Goal: Book appointment/travel/reservation

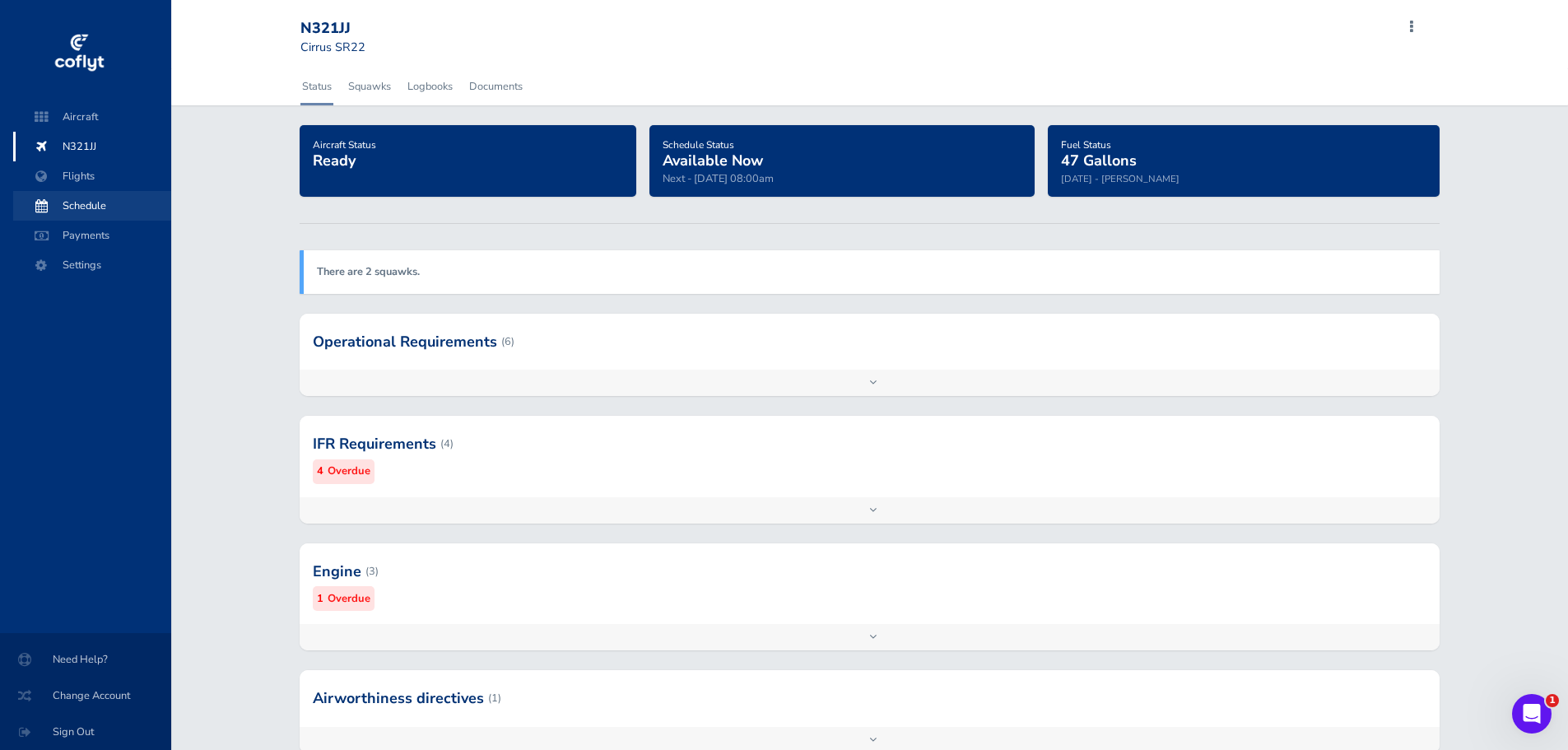
click at [90, 205] on span "Schedule" at bounding box center [92, 205] width 125 height 30
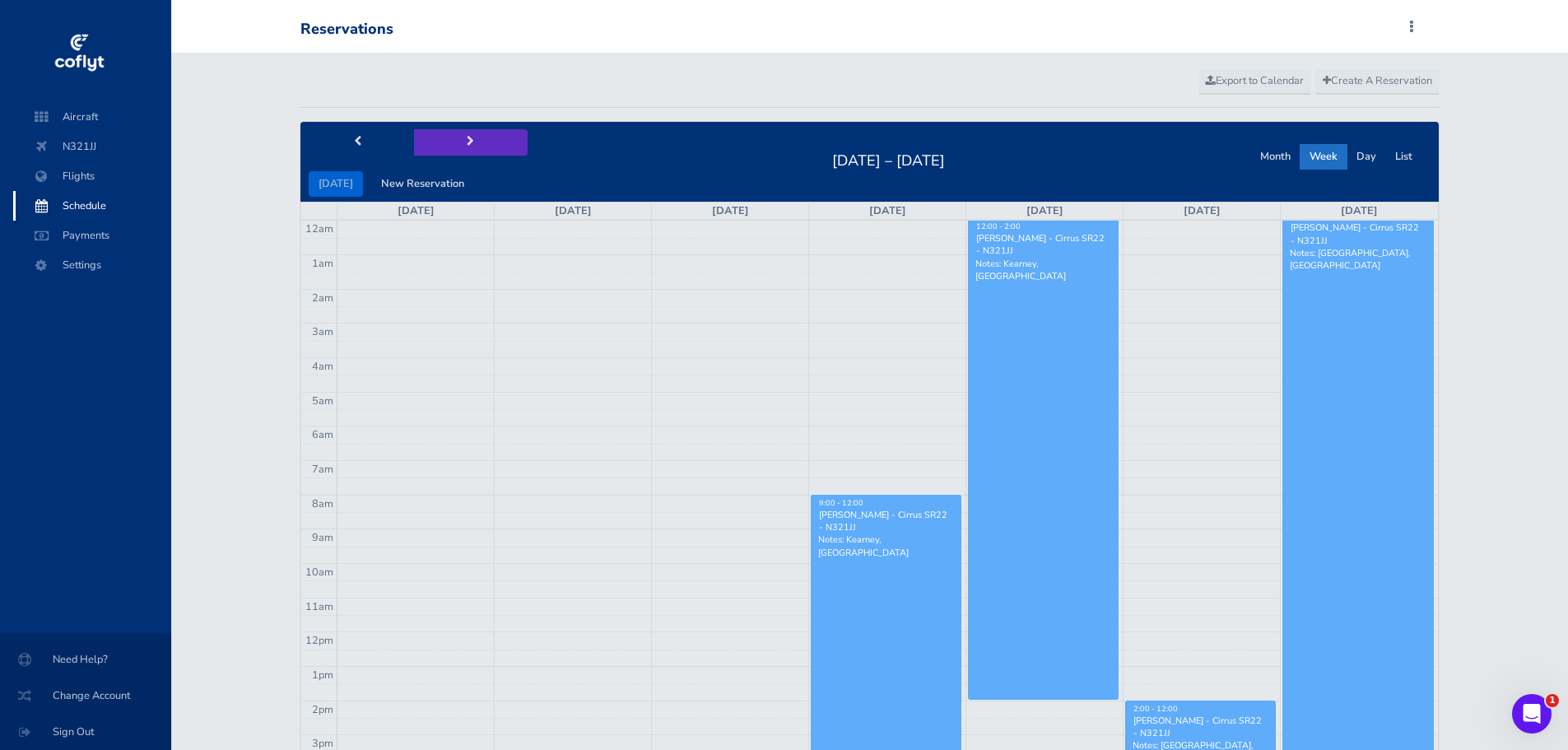
click at [471, 143] on button "next" at bounding box center [471, 142] width 114 height 25
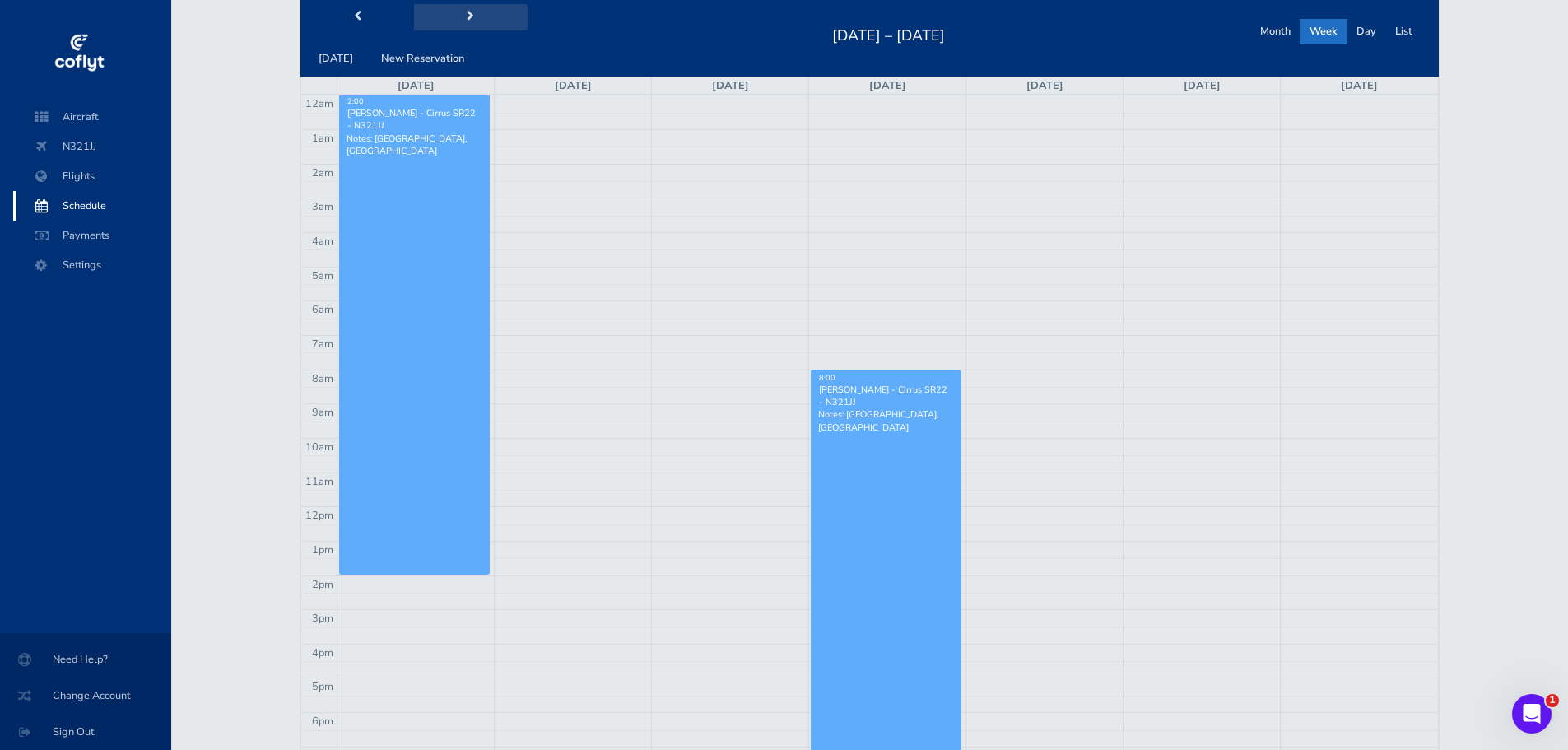
scroll to position [165, 0]
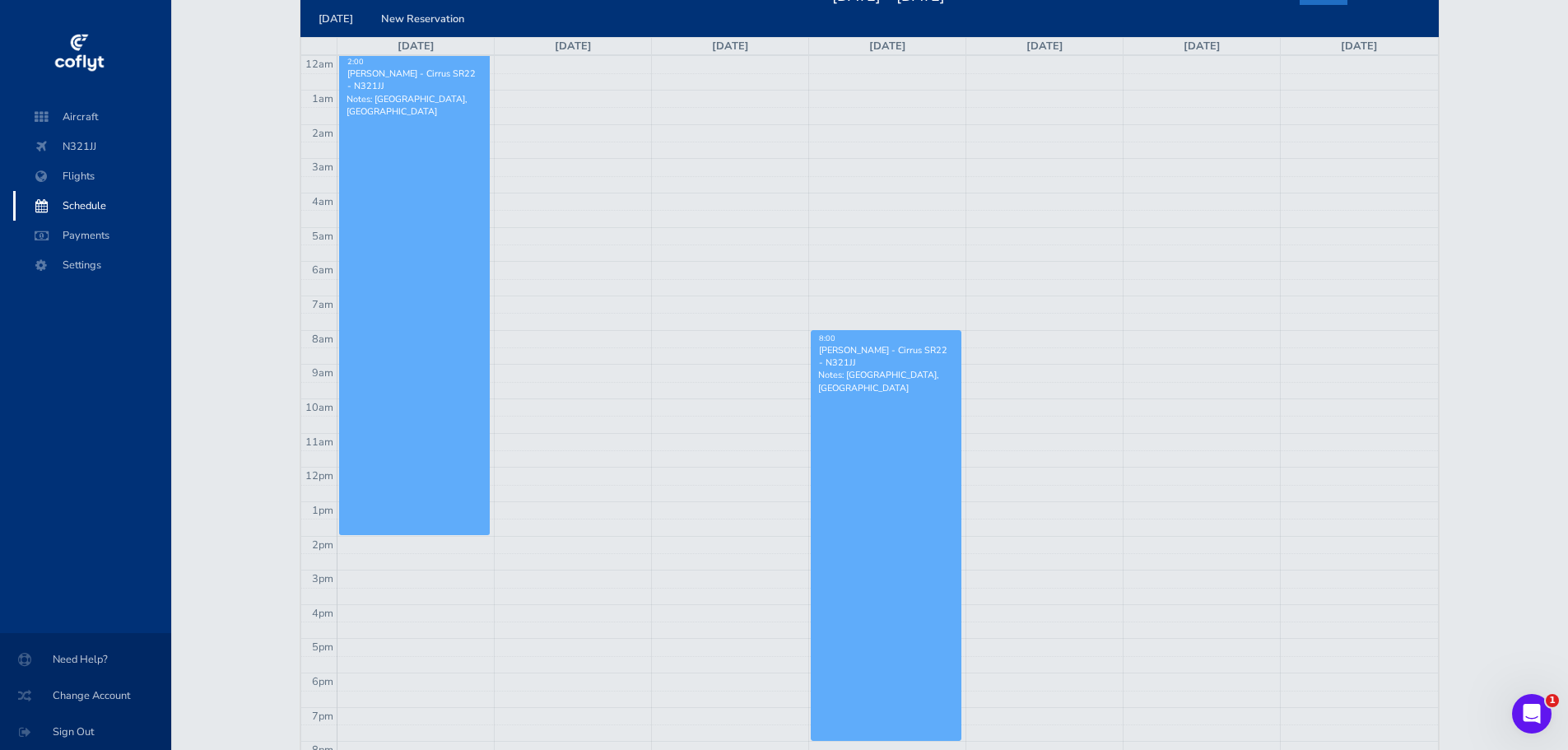
click at [450, 271] on link "2:00 Don Coburn - Cirrus SR22 - N321JJ Notes: Columbus, OH" at bounding box center [414, 295] width 151 height 479
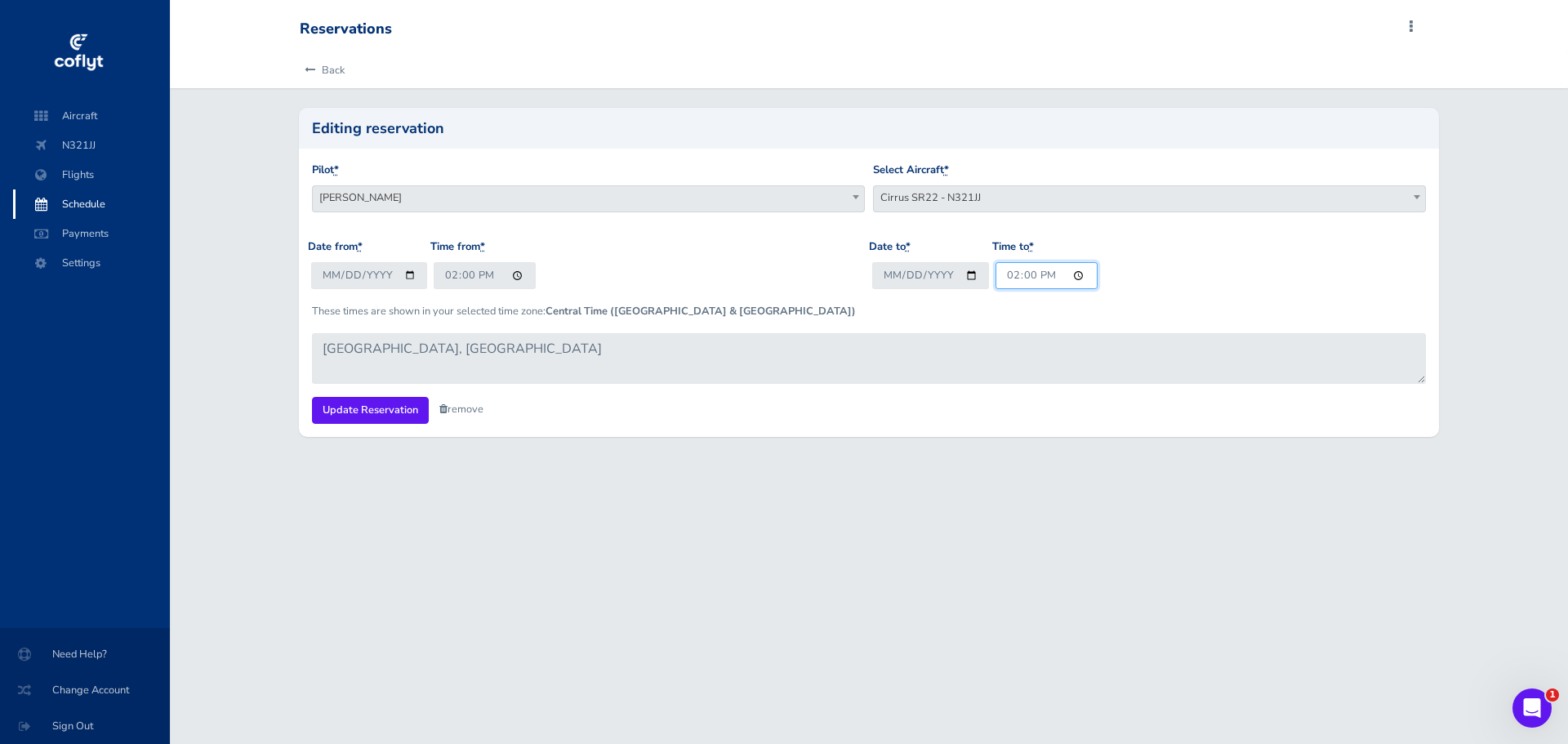
click at [1012, 277] on input "14:00" at bounding box center [1046, 275] width 102 height 27
type input "21:00"
click at [384, 416] on input "Update Reservation" at bounding box center [371, 410] width 117 height 27
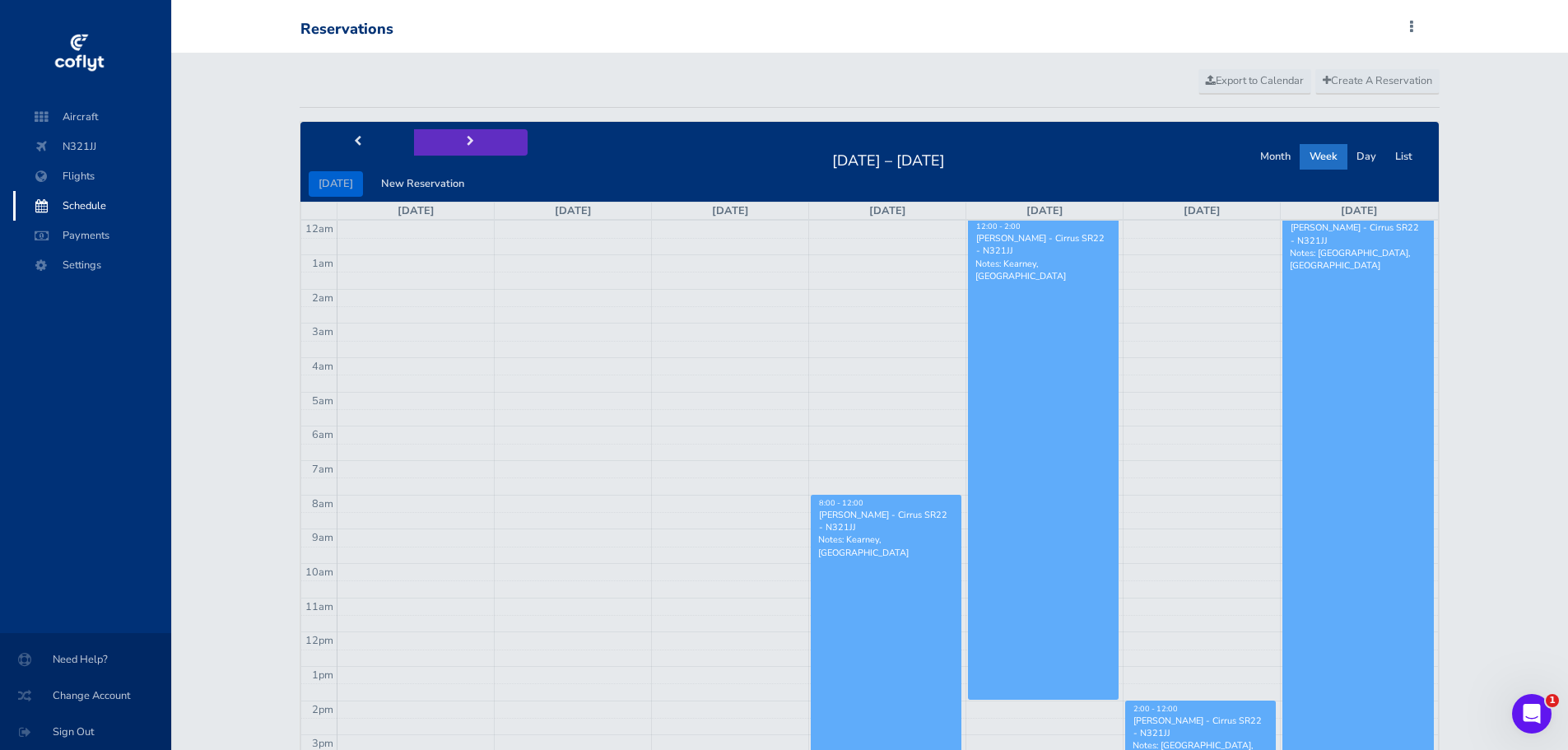
click at [466, 138] on span "next" at bounding box center [470, 142] width 8 height 11
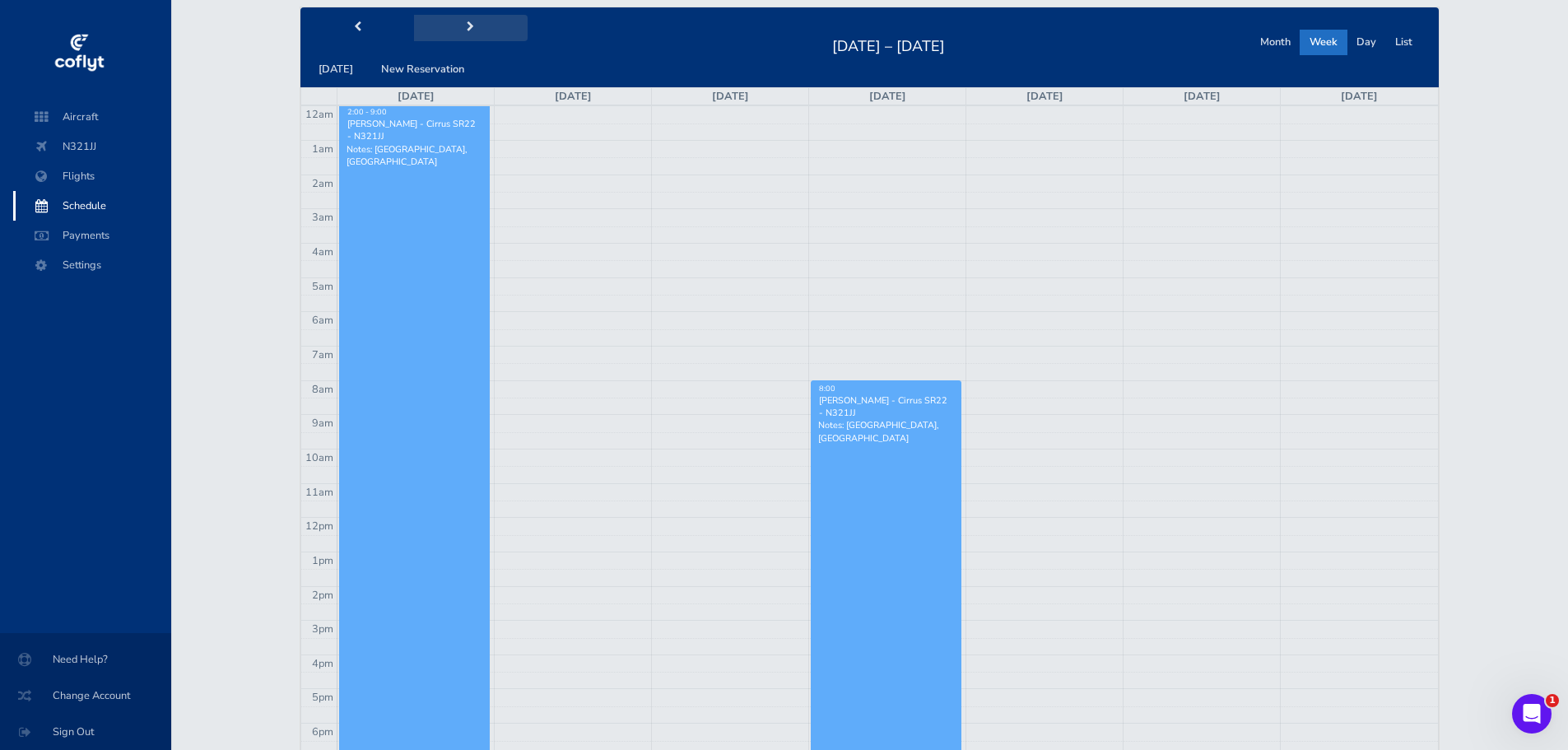
scroll to position [83, 0]
